Goal: Task Accomplishment & Management: Complete application form

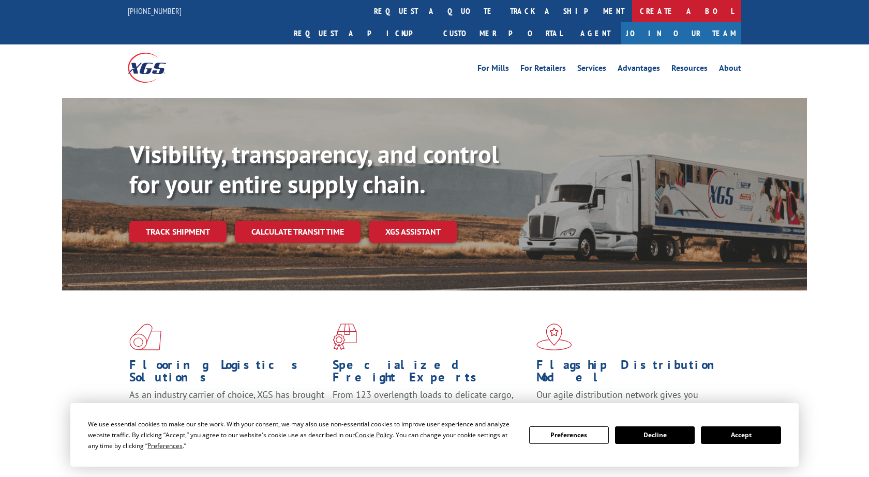
click at [632, 10] on link "Create a BOL" at bounding box center [686, 11] width 109 height 22
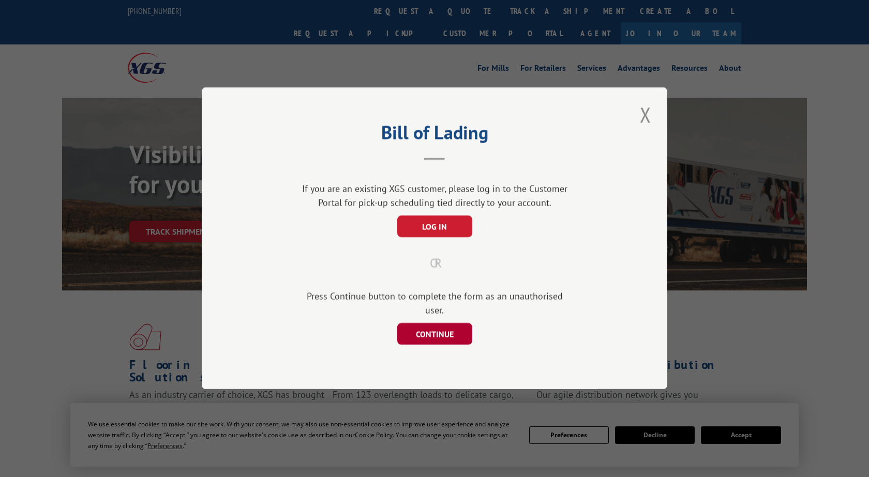
click at [449, 338] on button "CONTINUE" at bounding box center [434, 335] width 75 height 22
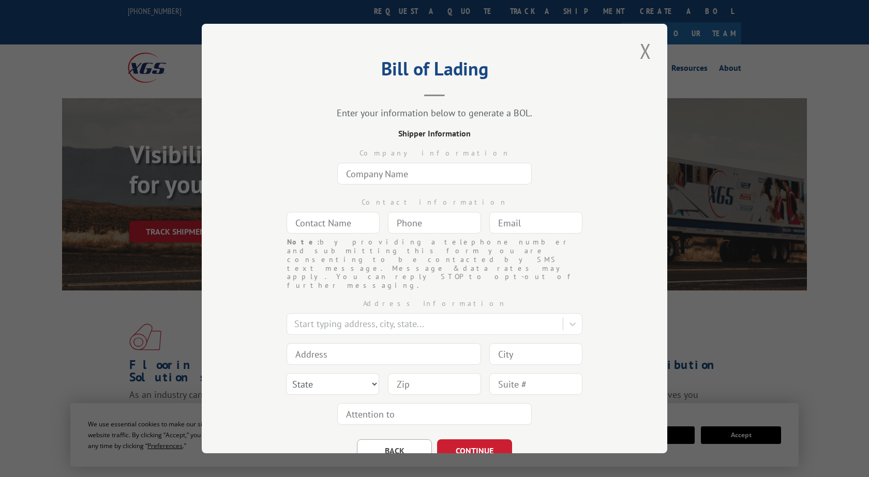
click at [421, 173] on input "text" at bounding box center [434, 174] width 194 height 22
type input "[PERSON_NAME]"
click at [351, 226] on input "text" at bounding box center [332, 223] width 93 height 22
type input "[PERSON_NAME]"
click at [406, 229] on input "(___) ___-____" at bounding box center [434, 223] width 93 height 22
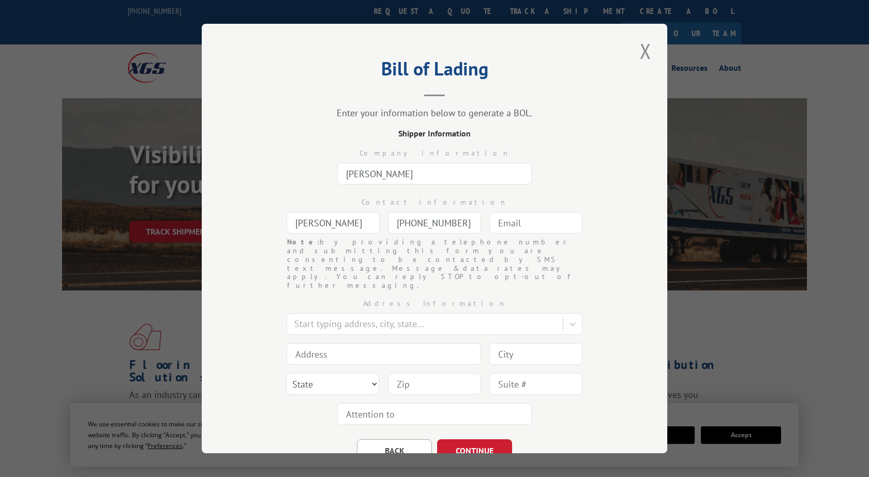
type input "[PHONE_NUMBER]"
click at [514, 225] on input "text" at bounding box center [535, 223] width 93 height 22
type input "[EMAIL_ADDRESS][DOMAIN_NAME]"
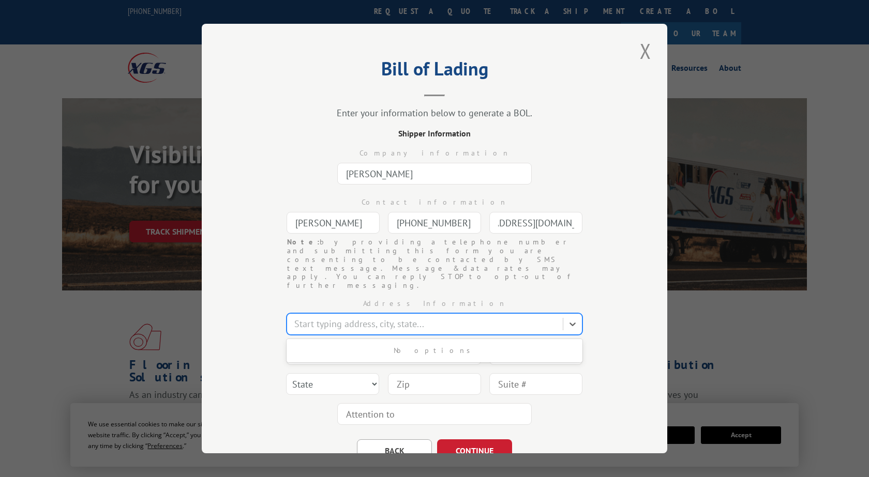
click at [417, 318] on div at bounding box center [425, 325] width 263 height 14
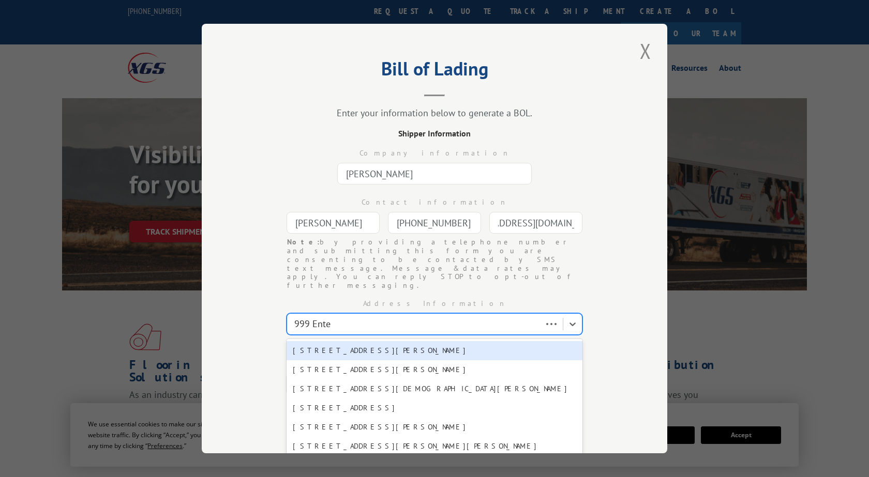
type input "999 Enter"
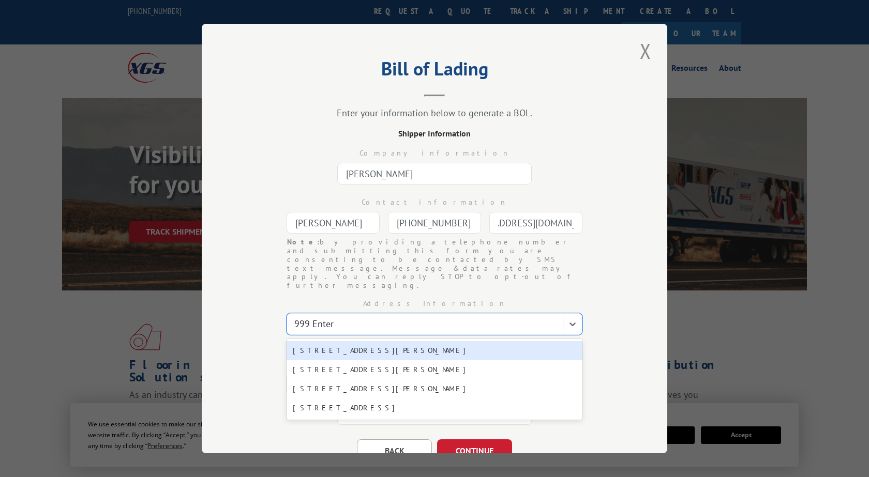
click at [444, 341] on div "[STREET_ADDRESS][PERSON_NAME]" at bounding box center [434, 350] width 296 height 19
type input "999 Enterprise Dr"
type input "[PERSON_NAME]"
select select "GA"
type input "30721"
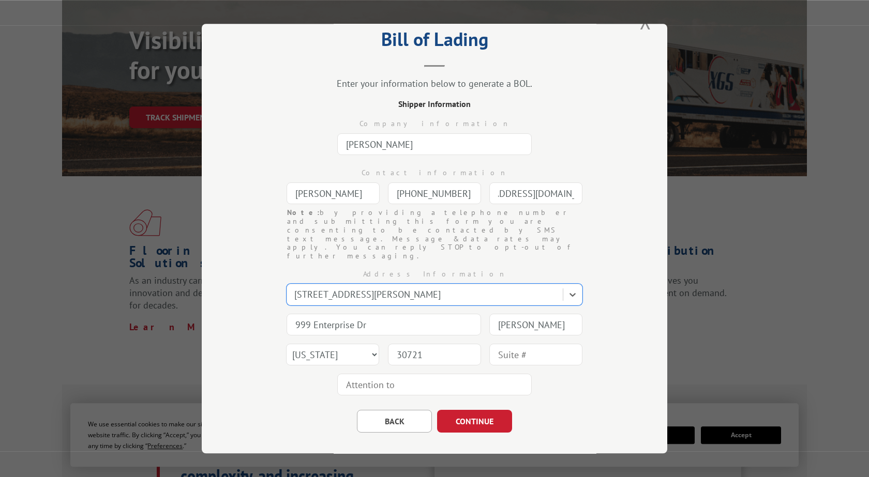
scroll to position [236, 0]
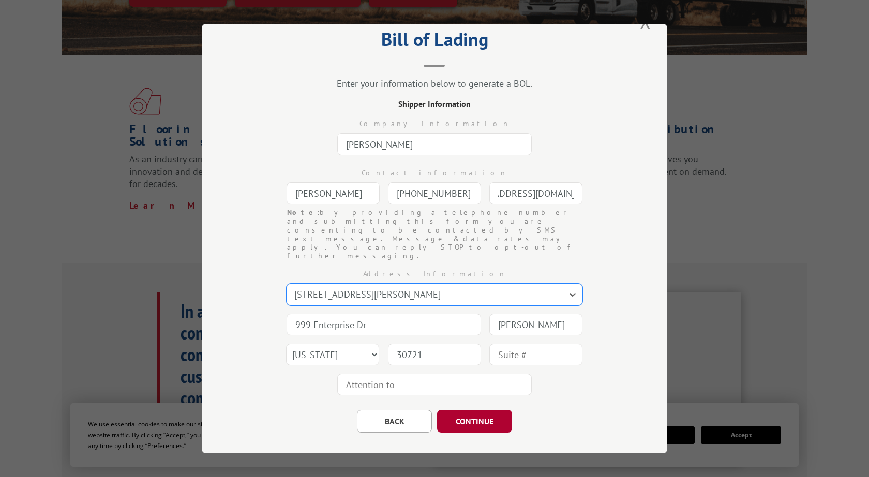
click at [484, 410] on button "CONTINUE" at bounding box center [474, 421] width 75 height 23
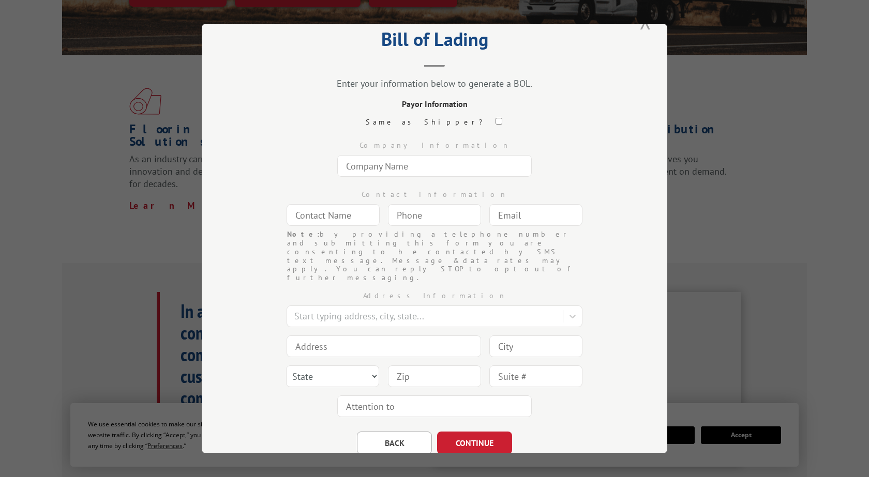
click at [645, 27] on button "Close modal" at bounding box center [646, 21] width 18 height 28
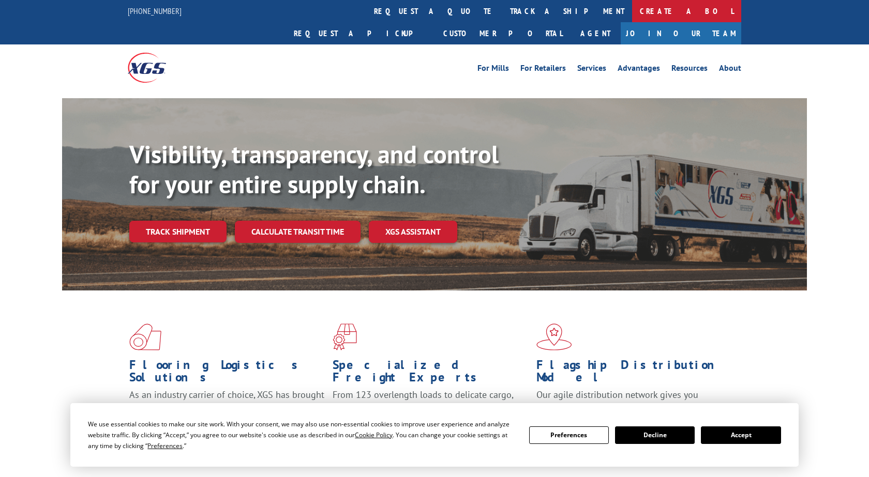
click at [632, 11] on link "Create a BOL" at bounding box center [686, 11] width 109 height 22
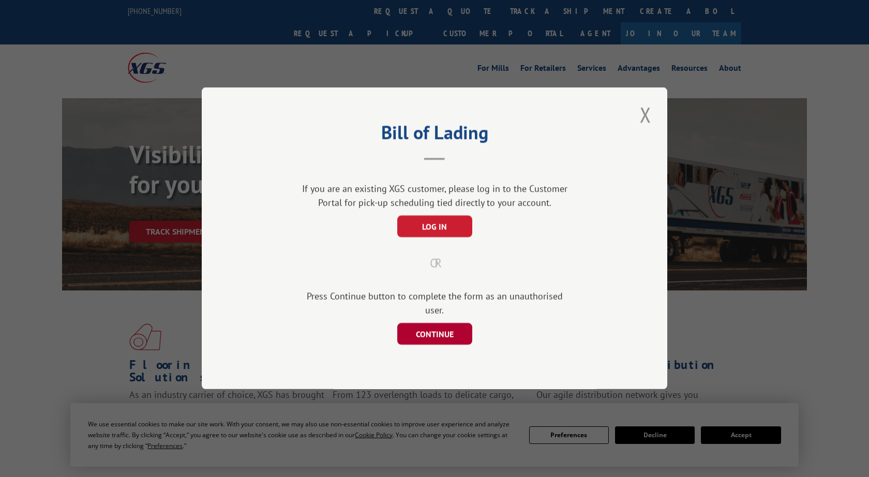
click at [447, 334] on button "CONTINUE" at bounding box center [434, 335] width 75 height 22
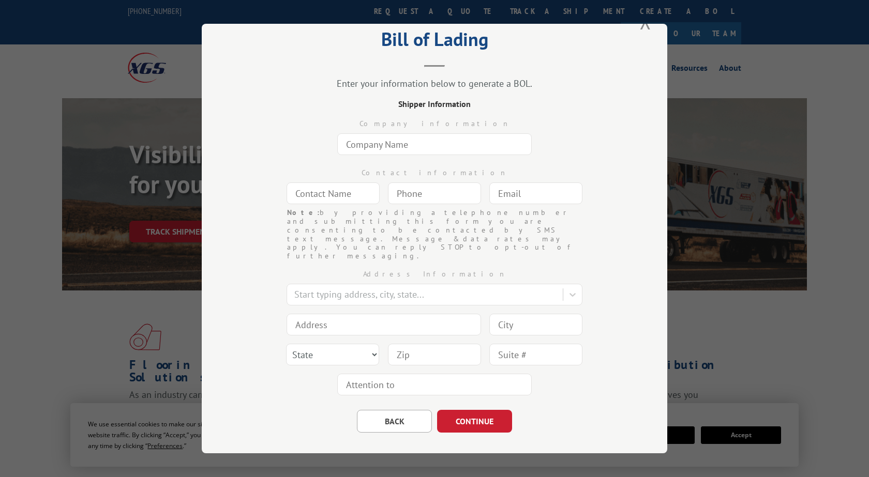
click at [437, 155] on input "text" at bounding box center [434, 144] width 194 height 22
type input "[PERSON_NAME]"
click at [360, 204] on input "text" at bounding box center [332, 194] width 93 height 22
type input "[PERSON_NAME]"
click at [404, 204] on input "(___) ___-____" at bounding box center [434, 194] width 93 height 22
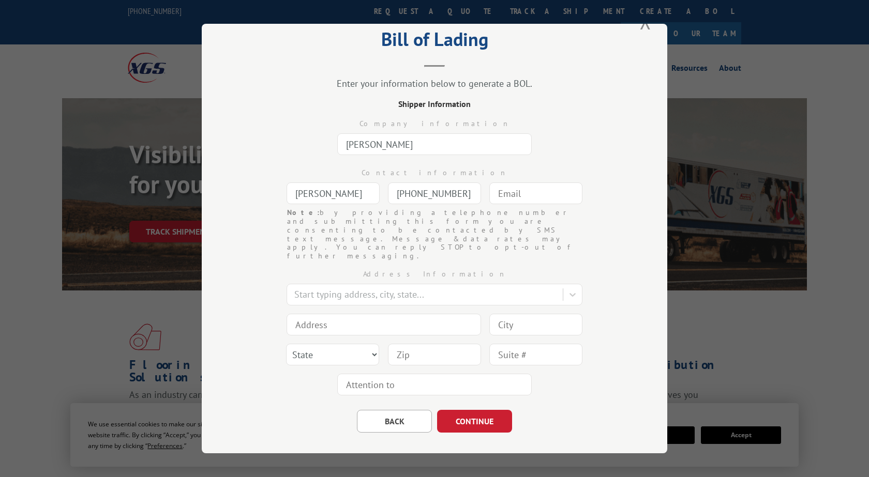
type input "[PHONE_NUMBER]"
click at [531, 204] on input "text" at bounding box center [535, 194] width 93 height 22
type input "[EMAIL_ADDRESS][DOMAIN_NAME]"
click at [445, 286] on div "Address Information Start typing address, city, state... State [US_STATE] [US_S…" at bounding box center [434, 330] width 362 height 139
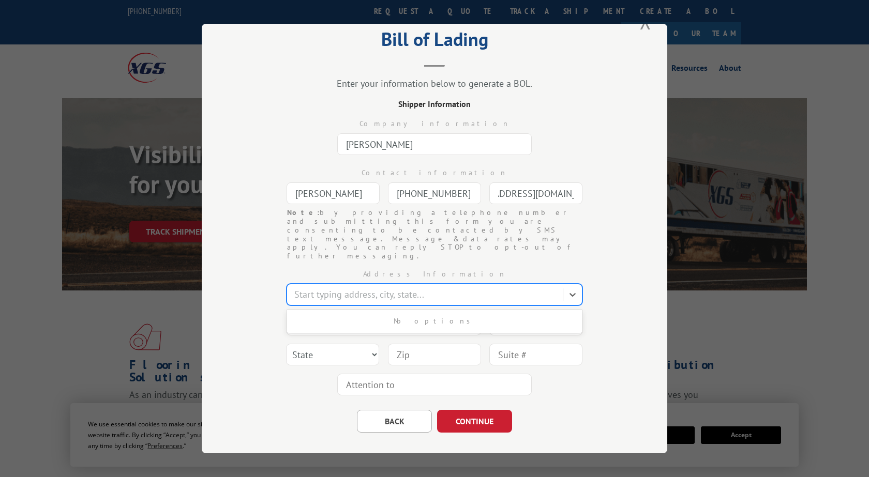
click at [445, 302] on div at bounding box center [425, 295] width 263 height 14
type input "[STREET_ADDRESS]"
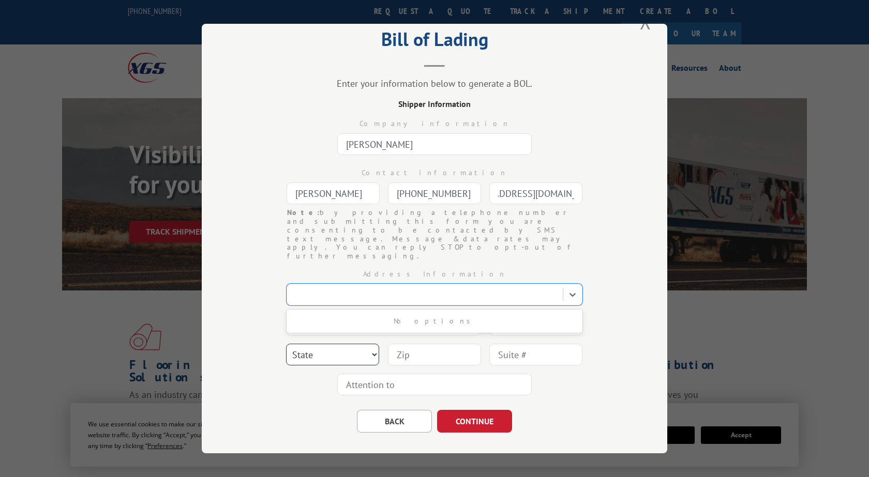
click at [286, 344] on select "State [US_STATE] [US_STATE] [US_STATE] [US_STATE] [US_STATE] [US_STATE] [US_STA…" at bounding box center [332, 355] width 93 height 22
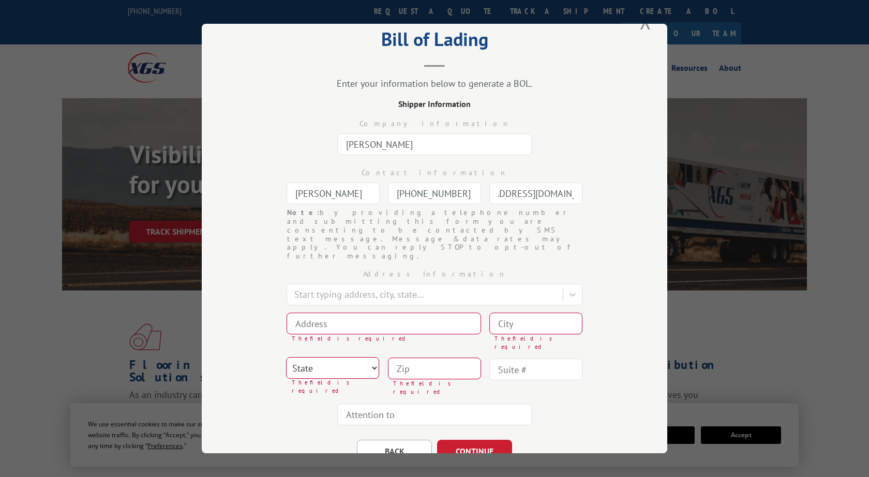
select select "FL"
click option "[US_STATE]" at bounding box center [0, 0] width 0 height 0
click at [416, 326] on input at bounding box center [383, 324] width 194 height 22
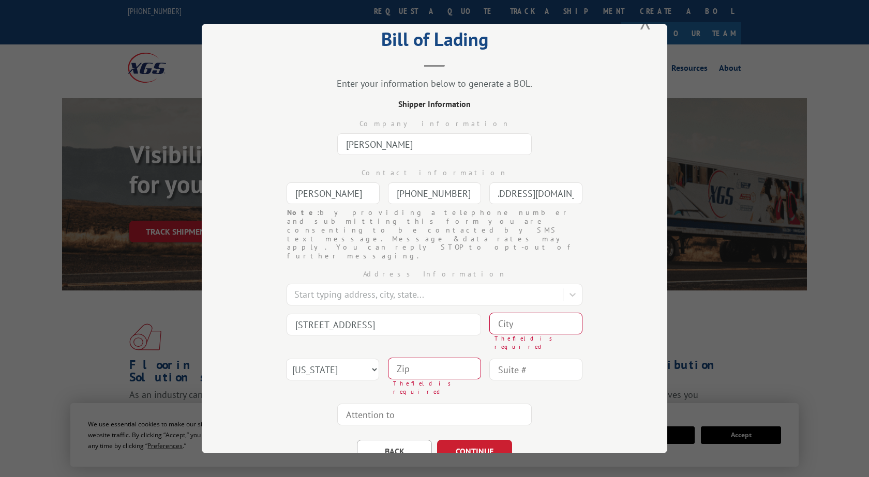
type input "[STREET_ADDRESS]"
click at [513, 328] on input at bounding box center [535, 324] width 93 height 22
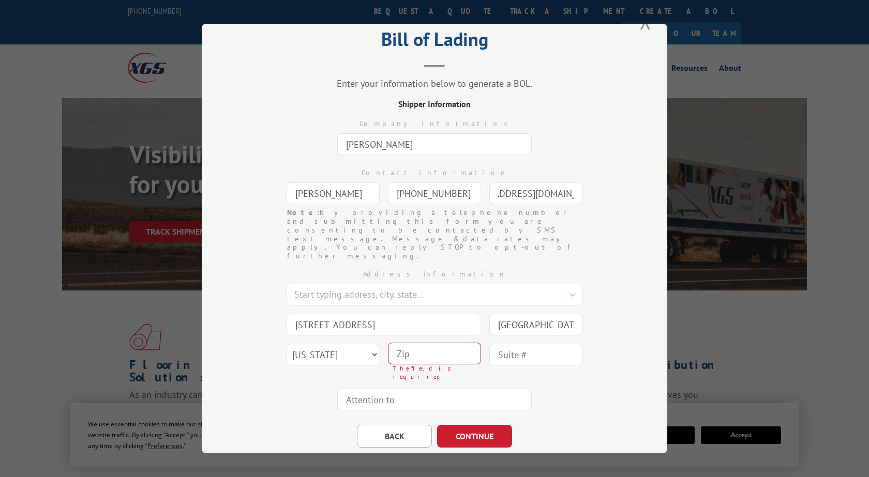
scroll to position [0, 2]
type input "[GEOGRAPHIC_DATA]"
click at [460, 356] on input at bounding box center [434, 354] width 93 height 22
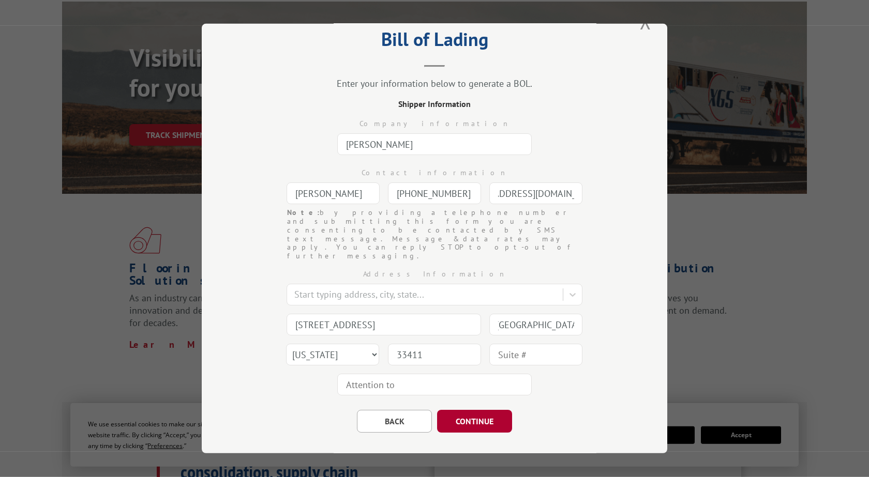
scroll to position [118, 0]
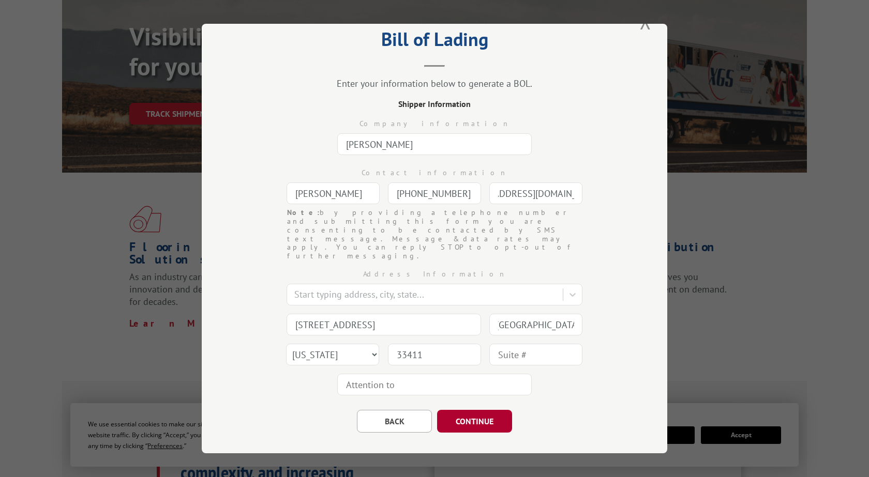
type input "33411"
click at [455, 410] on button "CONTINUE" at bounding box center [474, 421] width 75 height 23
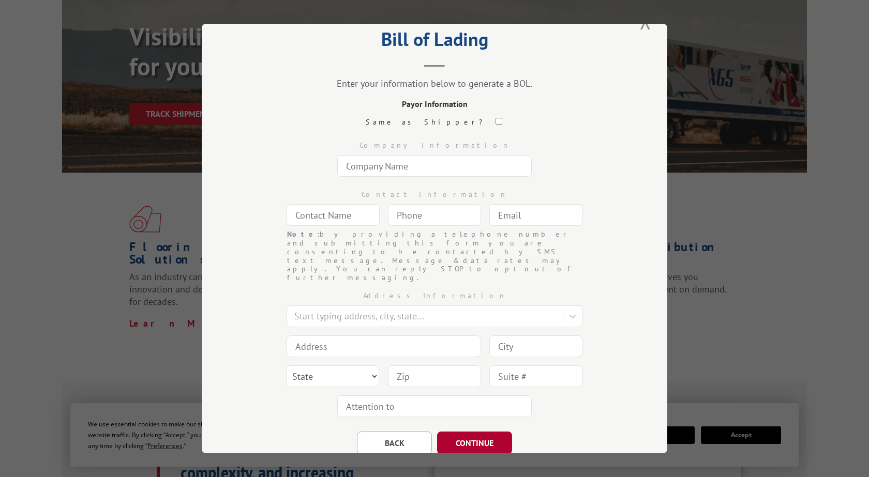
click at [485, 432] on button "CONTINUE" at bounding box center [474, 443] width 75 height 23
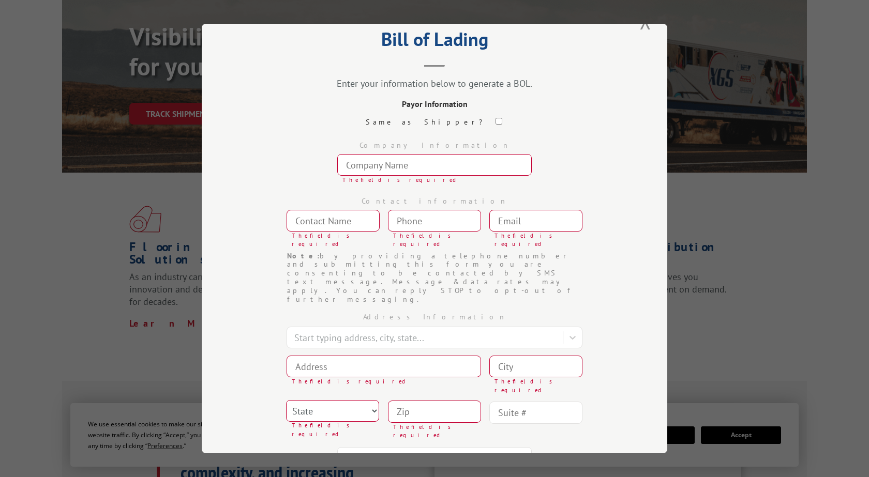
click at [414, 169] on input "text" at bounding box center [434, 165] width 194 height 22
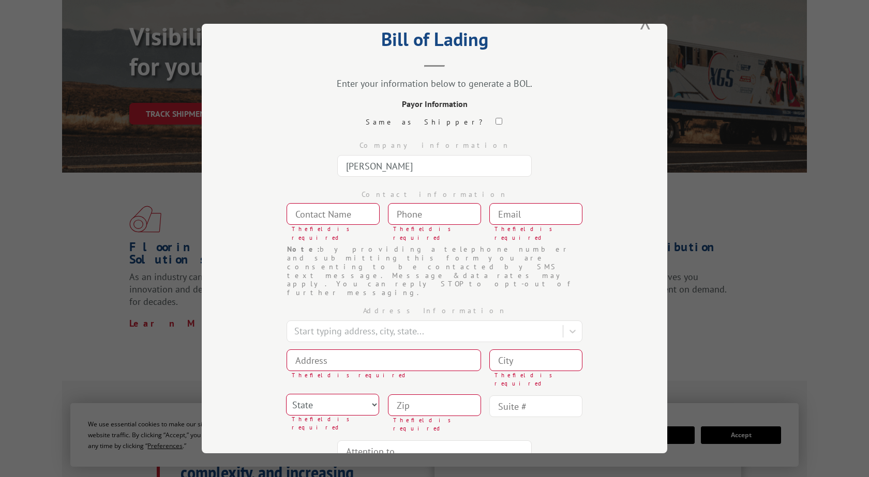
type input "[PERSON_NAME]"
type input "(617) 953-808_"
type input "[EMAIL_ADDRESS][DOMAIN_NAME]"
type input "[STREET_ADDRESS]"
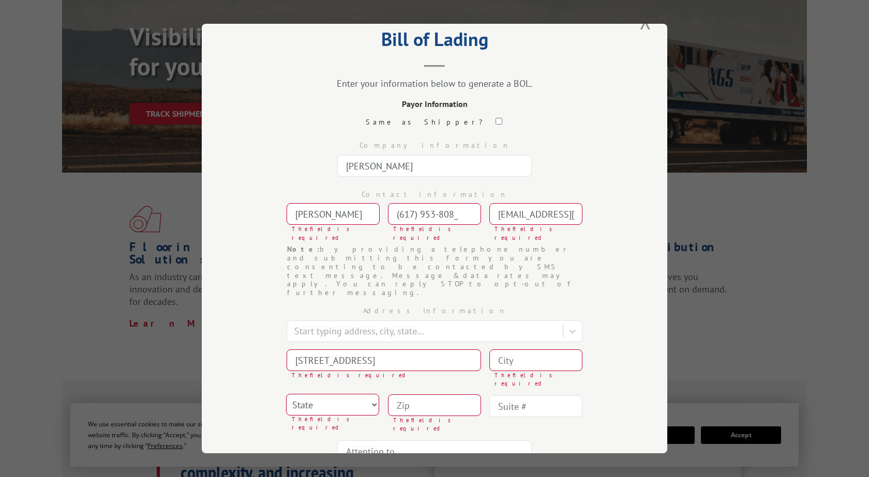
type input "[GEOGRAPHIC_DATA]"
select select "FL"
type input "33411"
type input "[STREET_ADDRESS]"
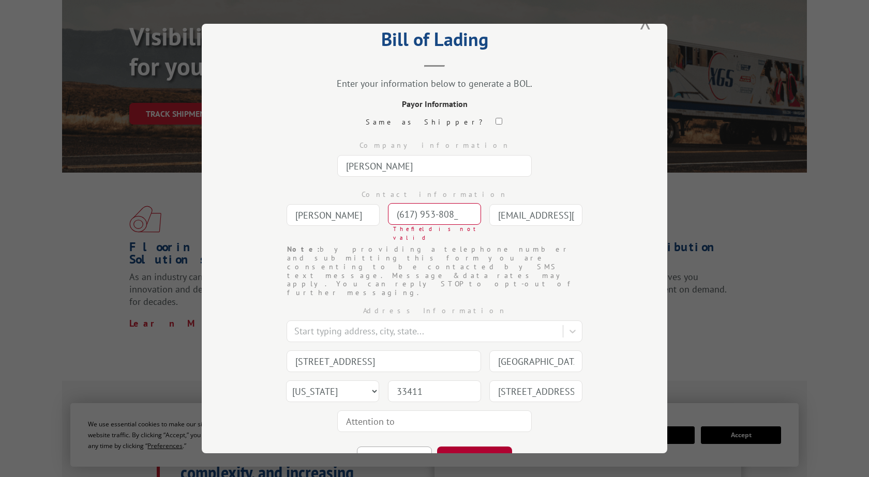
click at [504, 447] on button "CONTINUE" at bounding box center [474, 458] width 75 height 23
click at [458, 216] on input "(617) 953-808_" at bounding box center [434, 214] width 93 height 22
type input "(6__) ___-____"
click at [414, 215] on input "(___) ___-____" at bounding box center [434, 214] width 93 height 22
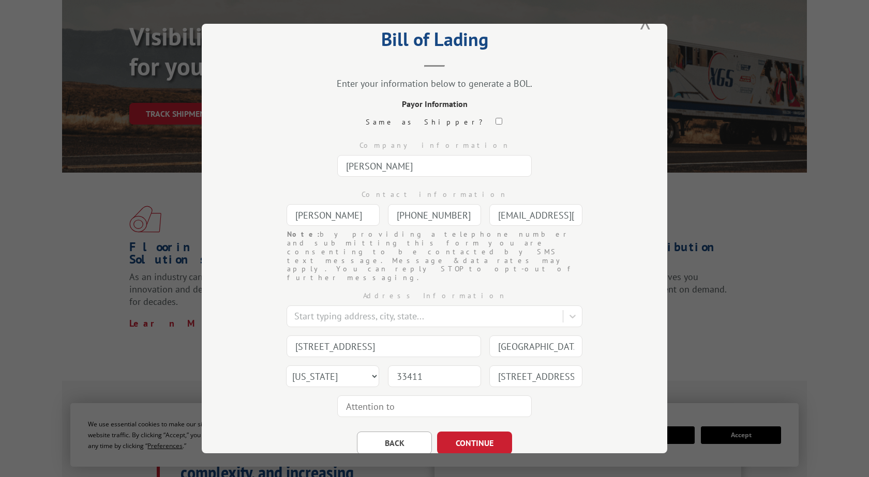
scroll to position [51, 0]
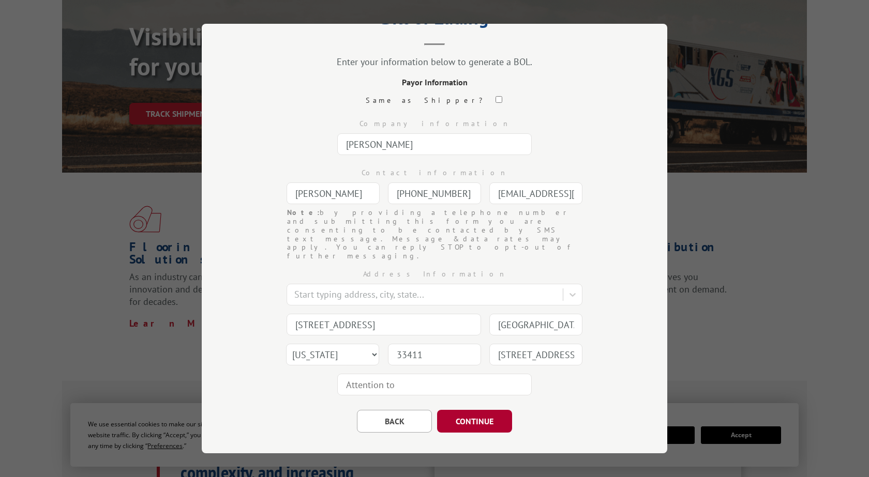
type input "[PHONE_NUMBER]"
click at [486, 410] on button "CONTINUE" at bounding box center [474, 421] width 75 height 23
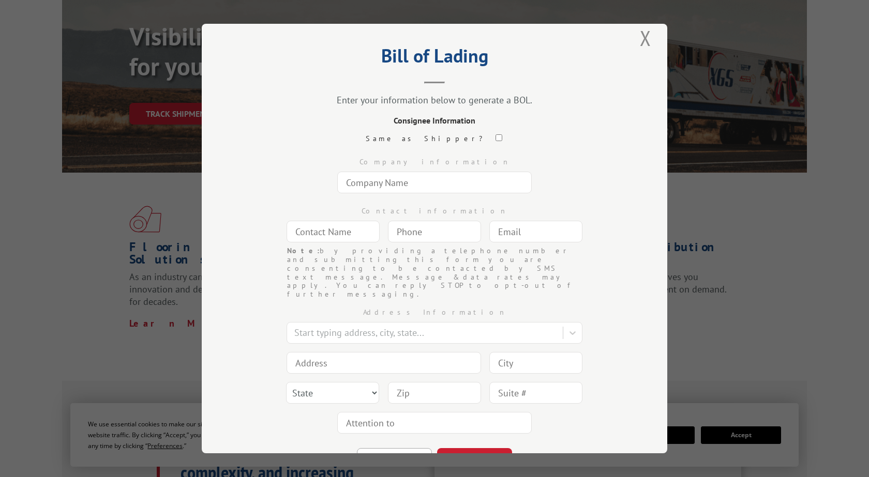
scroll to position [0, 0]
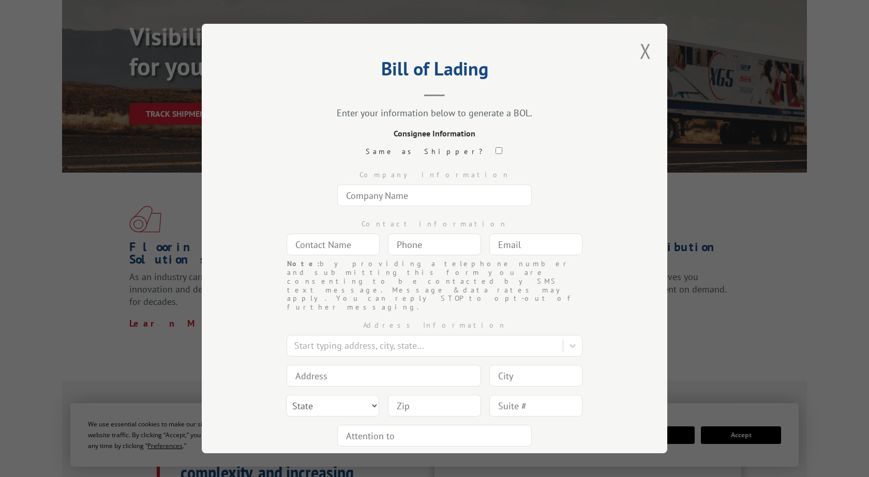
click at [485, 199] on input "text" at bounding box center [434, 196] width 194 height 22
click at [396, 193] on input "Mannington [PERSON_NAME]" at bounding box center [434, 196] width 194 height 22
type input "Mannington- [PERSON_NAME]"
click at [367, 245] on input "text" at bounding box center [332, 245] width 93 height 22
type input "[PERSON_NAME]"
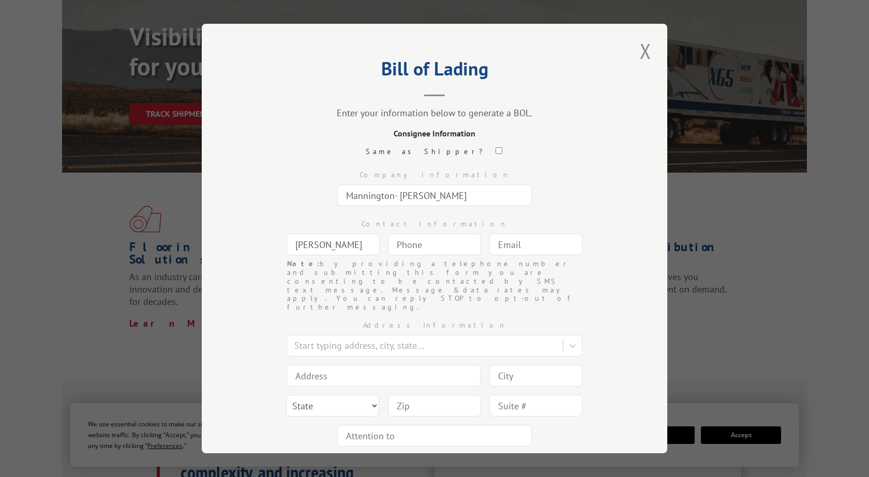
type input "(___) ___-____"
click at [437, 249] on input "(___) ___-____" at bounding box center [434, 245] width 93 height 22
click at [346, 339] on div at bounding box center [425, 346] width 263 height 14
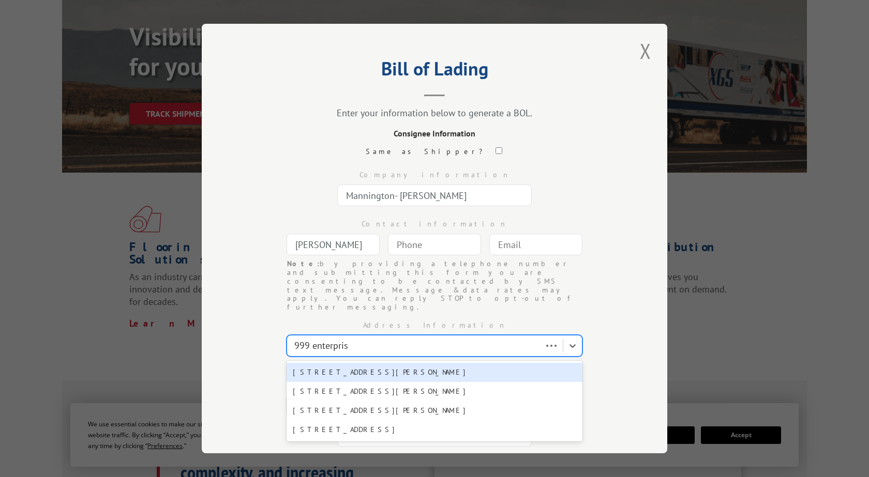
type input "999 enterprise"
click at [371, 363] on div "[STREET_ADDRESS][PERSON_NAME]" at bounding box center [434, 372] width 296 height 19
type input "999 Enterprise Dr"
type input "[PERSON_NAME]"
select select "GA"
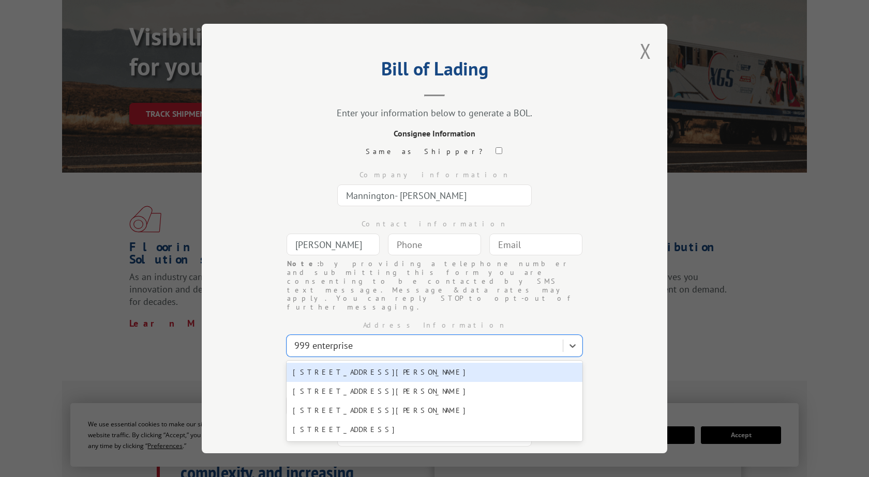
type input "30721"
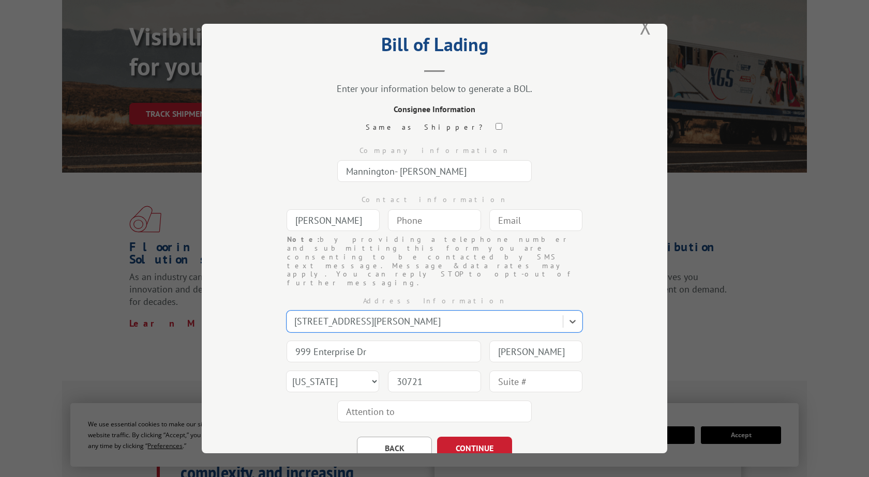
scroll to position [51, 0]
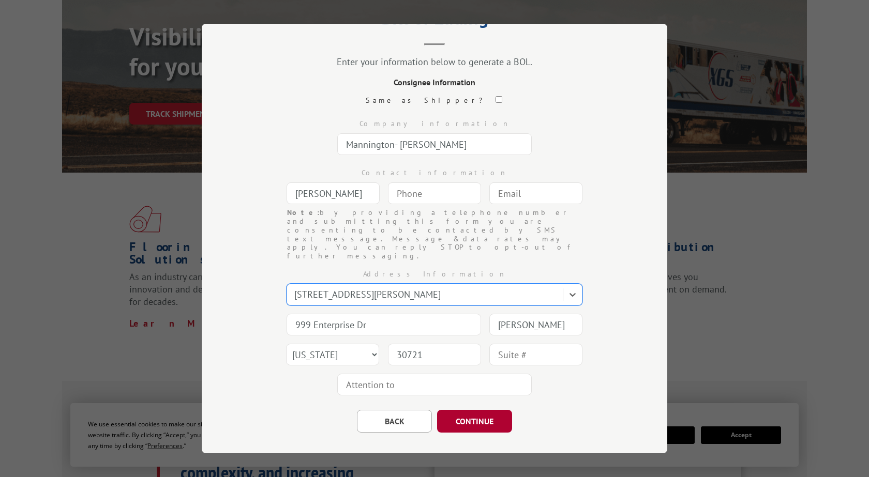
click at [462, 410] on button "CONTINUE" at bounding box center [474, 421] width 75 height 23
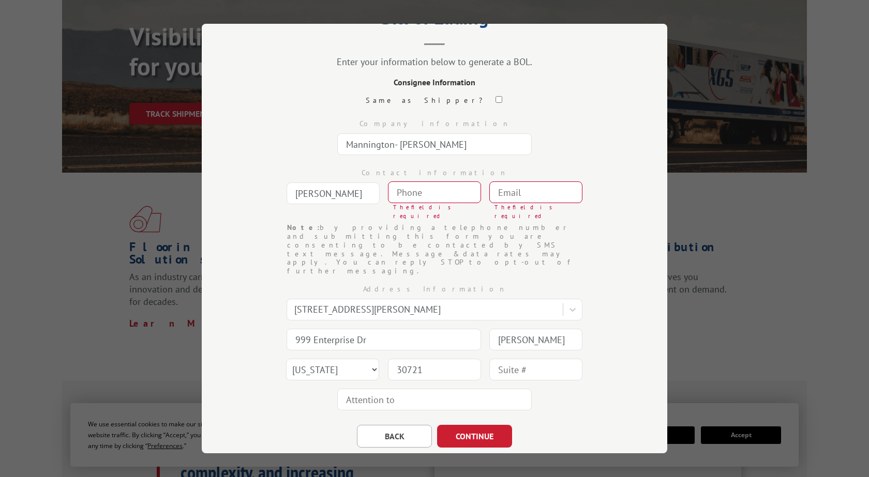
type input "(___) ___-____"
click at [442, 193] on input "(___) ___-____" at bounding box center [434, 193] width 93 height 22
